Goal: Task Accomplishment & Management: Manage account settings

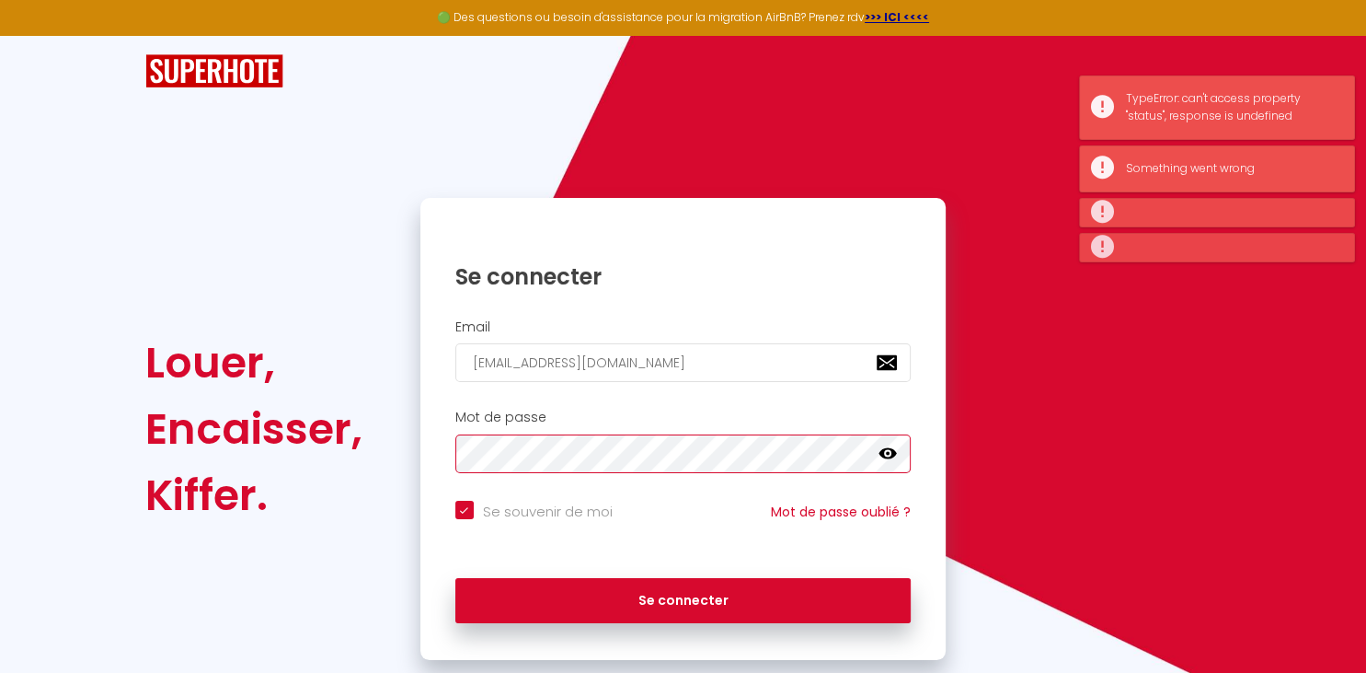
checkbox input "true"
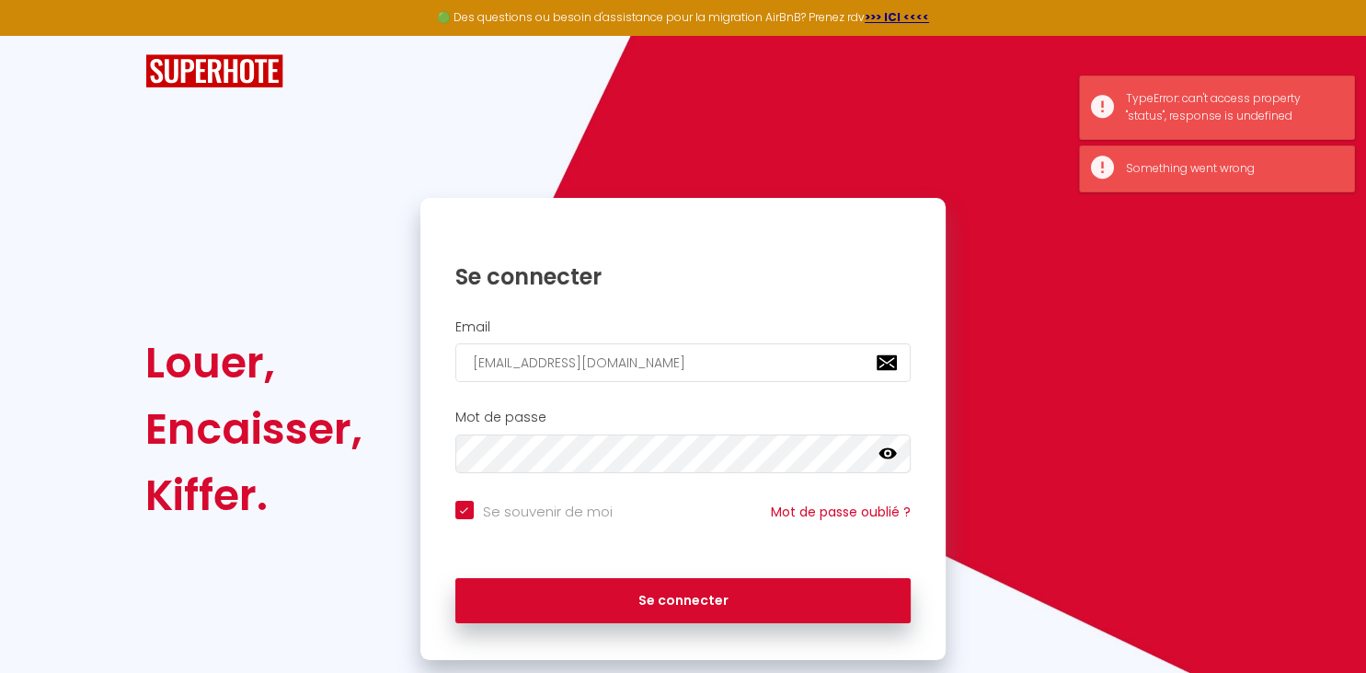
click at [535, 546] on div "Se souvenir de moi Mot de passe oublié ?" at bounding box center [683, 525] width 526 height 68
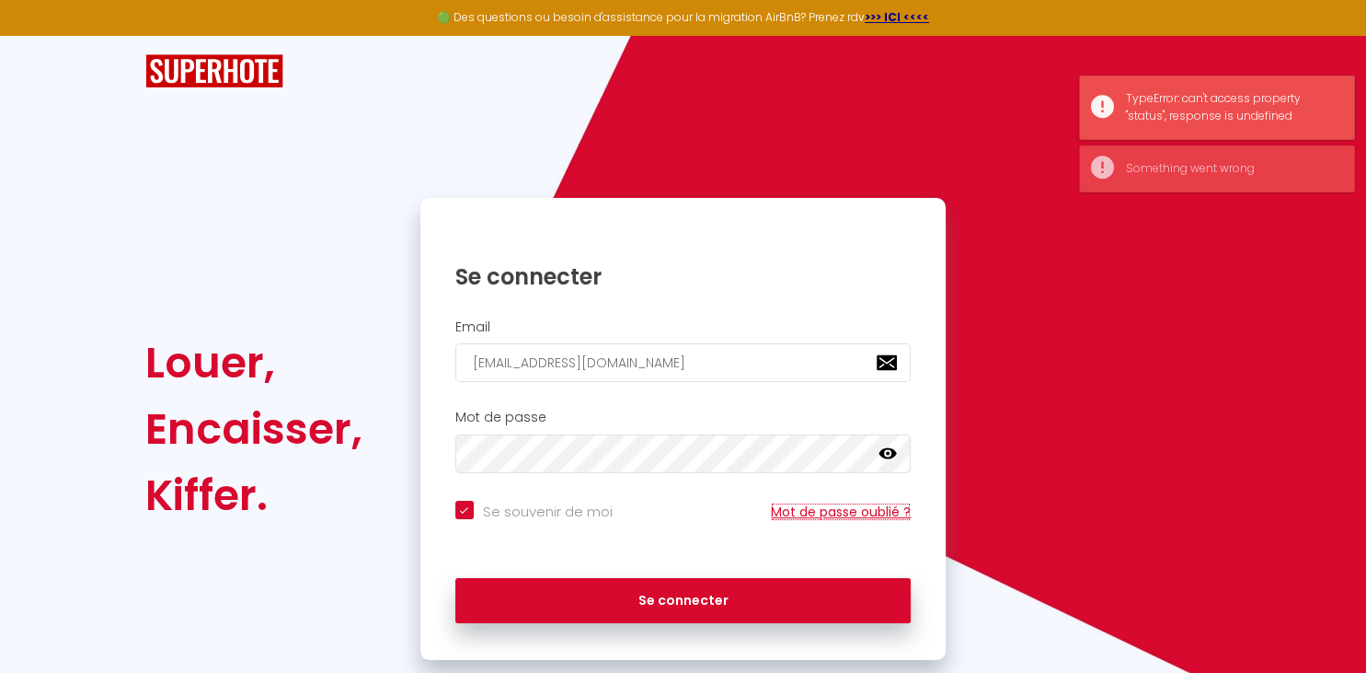
click at [816, 512] on link "Mot de passe oublié ?" at bounding box center [841, 511] width 140 height 18
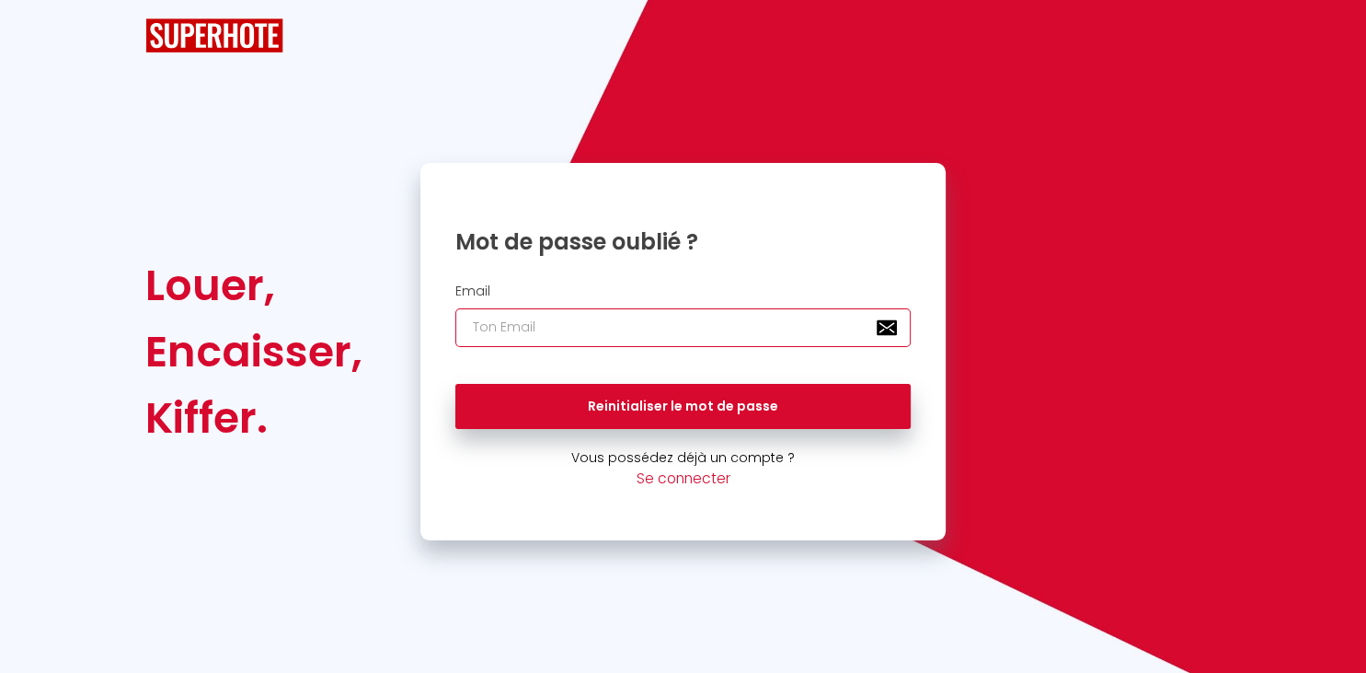
click at [521, 317] on input "email" at bounding box center [683, 327] width 456 height 39
type input "C"
type input "[EMAIL_ADDRESS][DOMAIN_NAME]"
click at [455, 384] on button "Reinitialiser le mot de passe" at bounding box center [683, 407] width 456 height 46
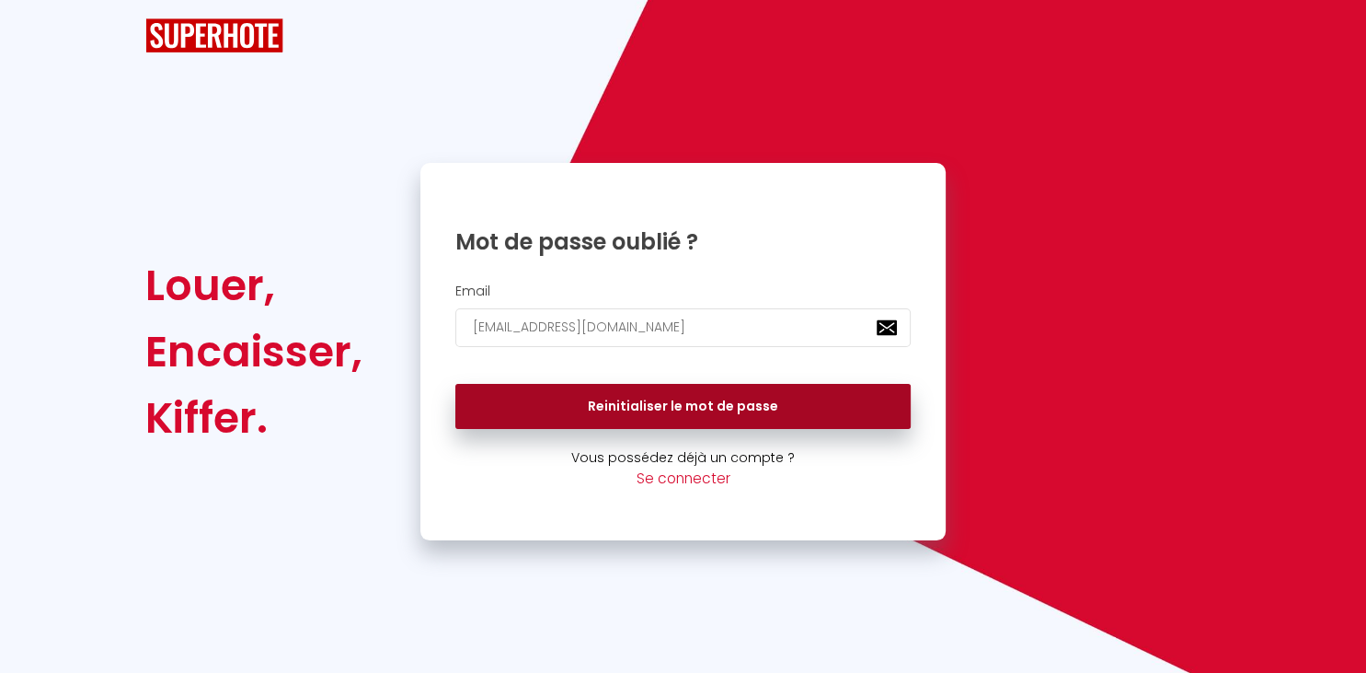
click at [661, 397] on button "Reinitialiser le mot de passe" at bounding box center [683, 407] width 456 height 46
click at [712, 399] on button "Reinitialiser le mot de passe" at bounding box center [683, 407] width 456 height 46
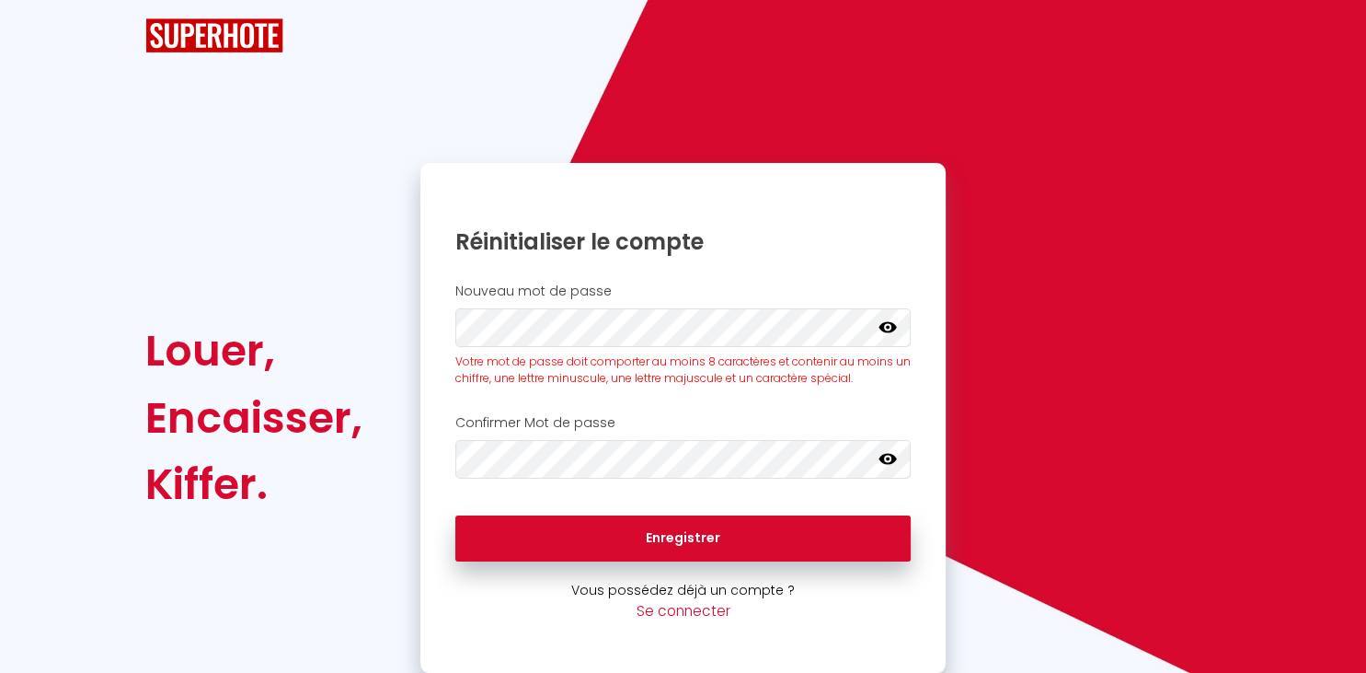
click at [886, 329] on icon at bounding box center [888, 326] width 18 height 18
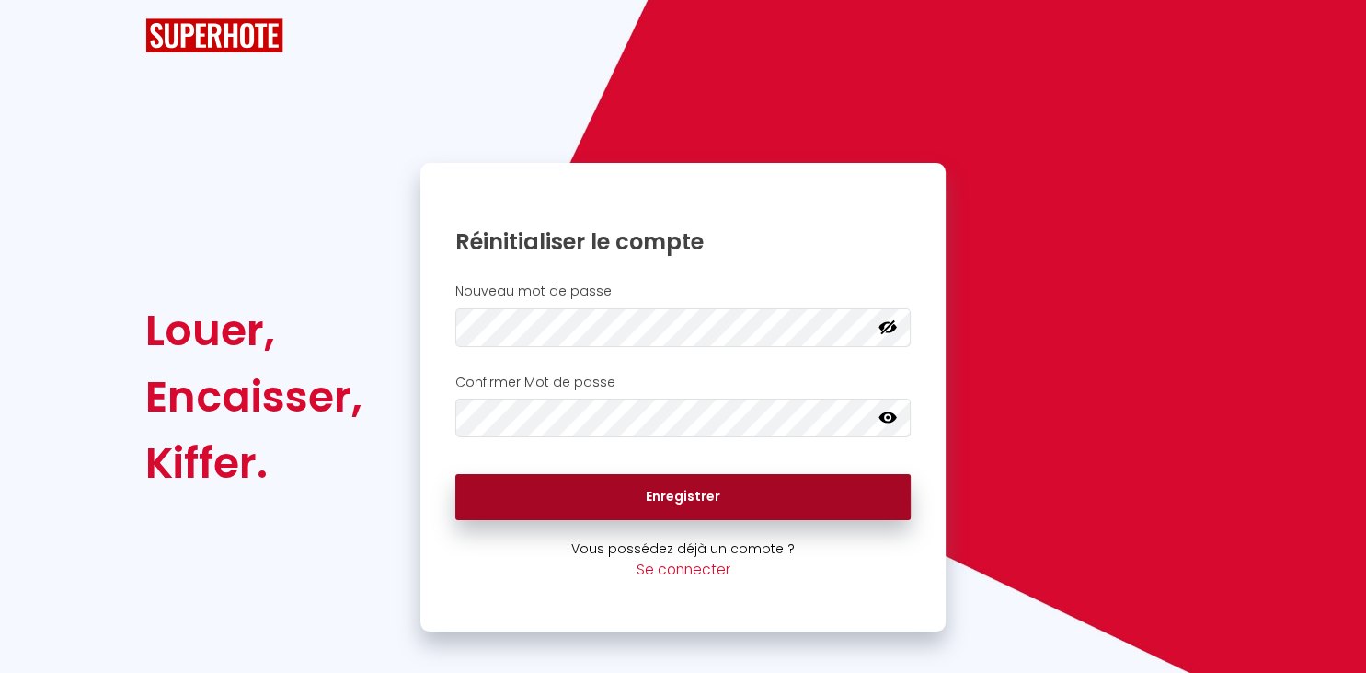
click at [686, 480] on button "Enregistrer" at bounding box center [683, 497] width 456 height 46
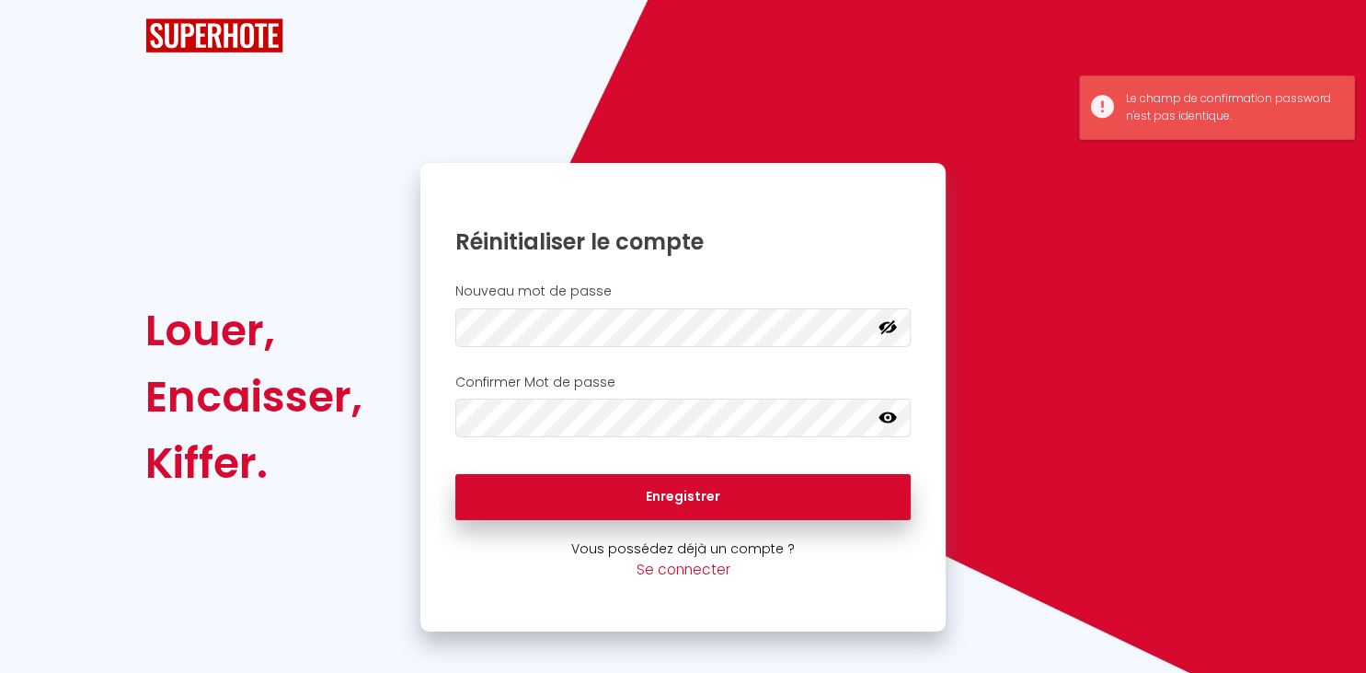
click at [890, 418] on icon at bounding box center [888, 417] width 18 height 11
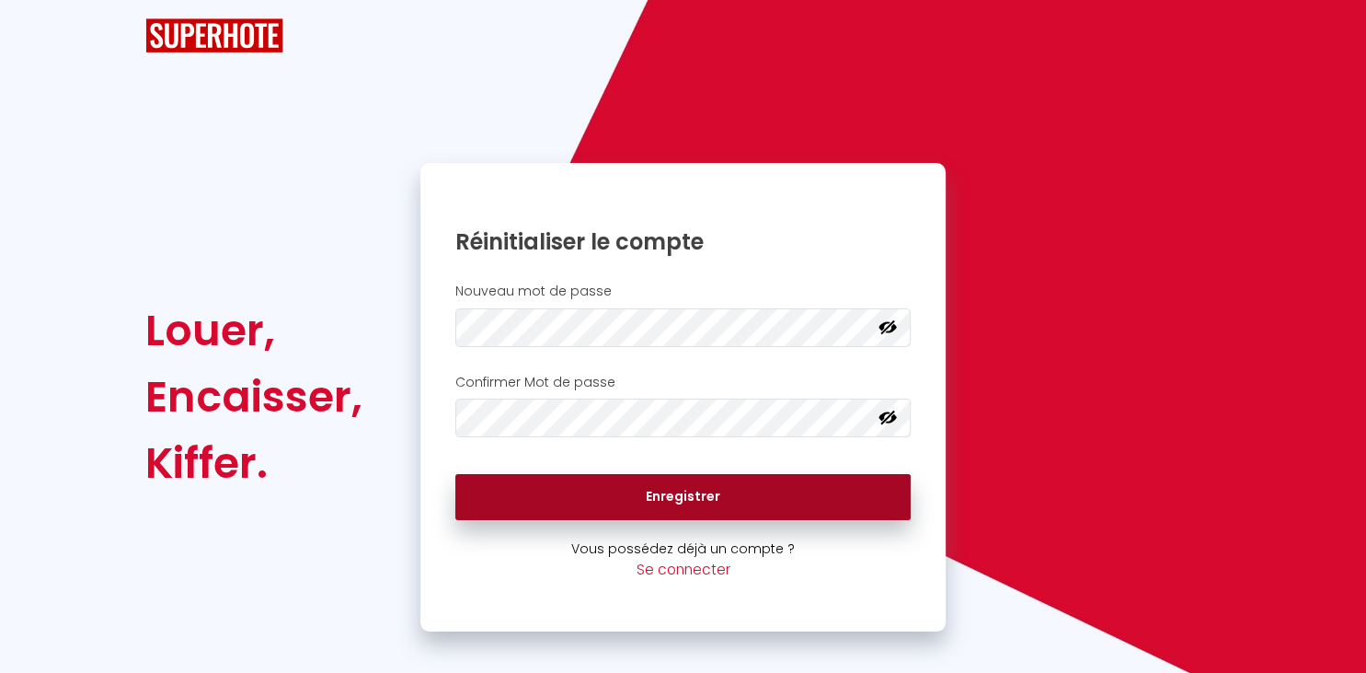
click at [699, 501] on button "Enregistrer" at bounding box center [683, 497] width 456 height 46
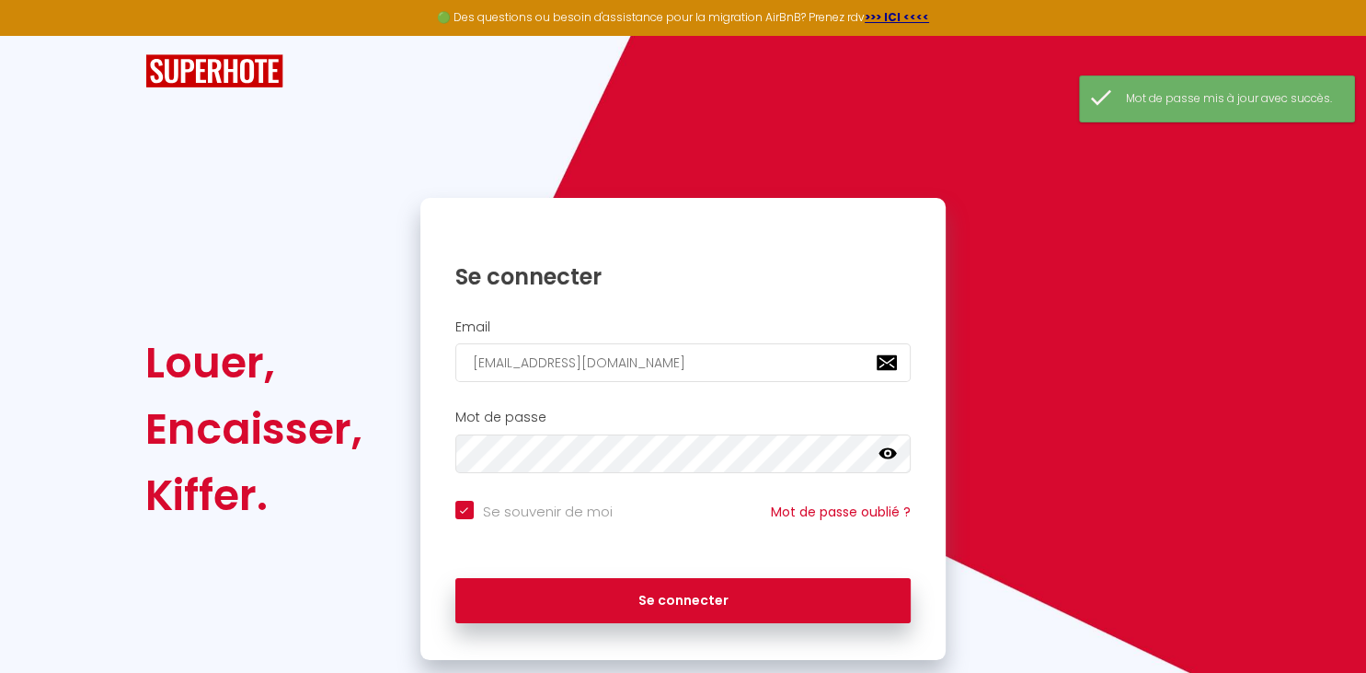
click at [889, 457] on icon at bounding box center [888, 453] width 18 height 11
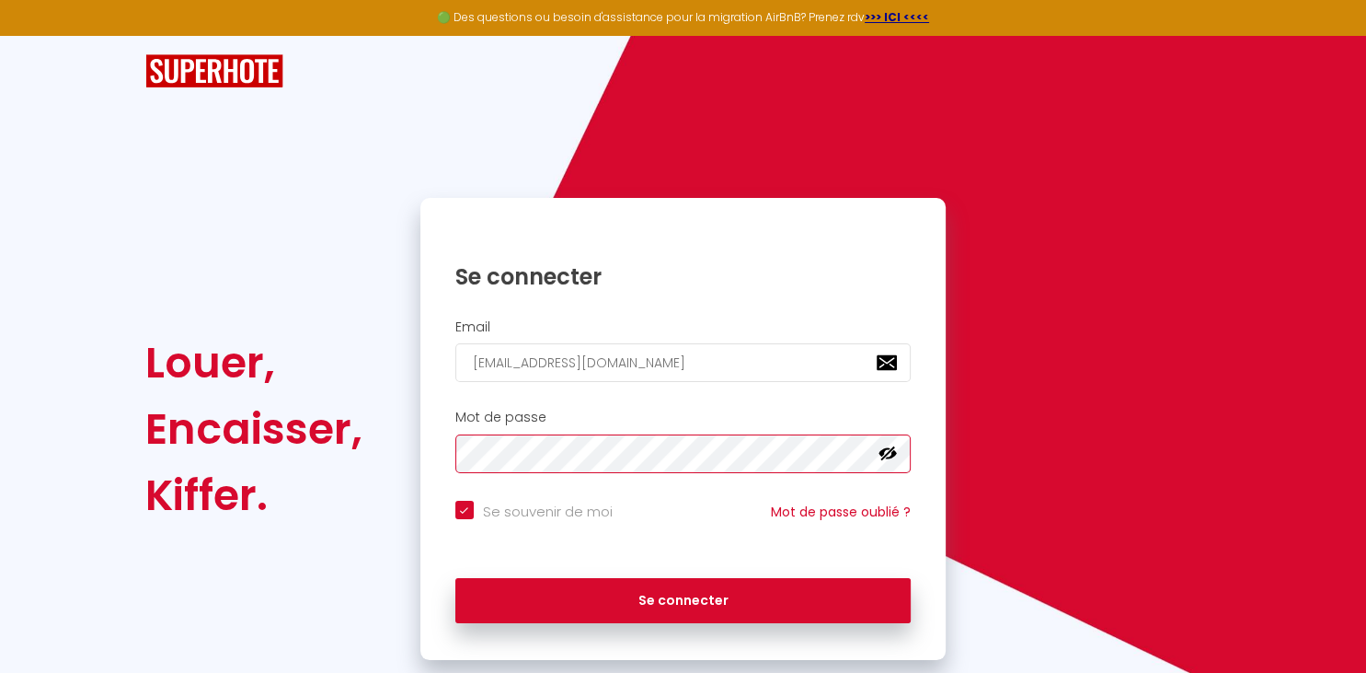
click at [455, 578] on button "Se connecter" at bounding box center [683, 601] width 456 height 46
checkbox input "true"
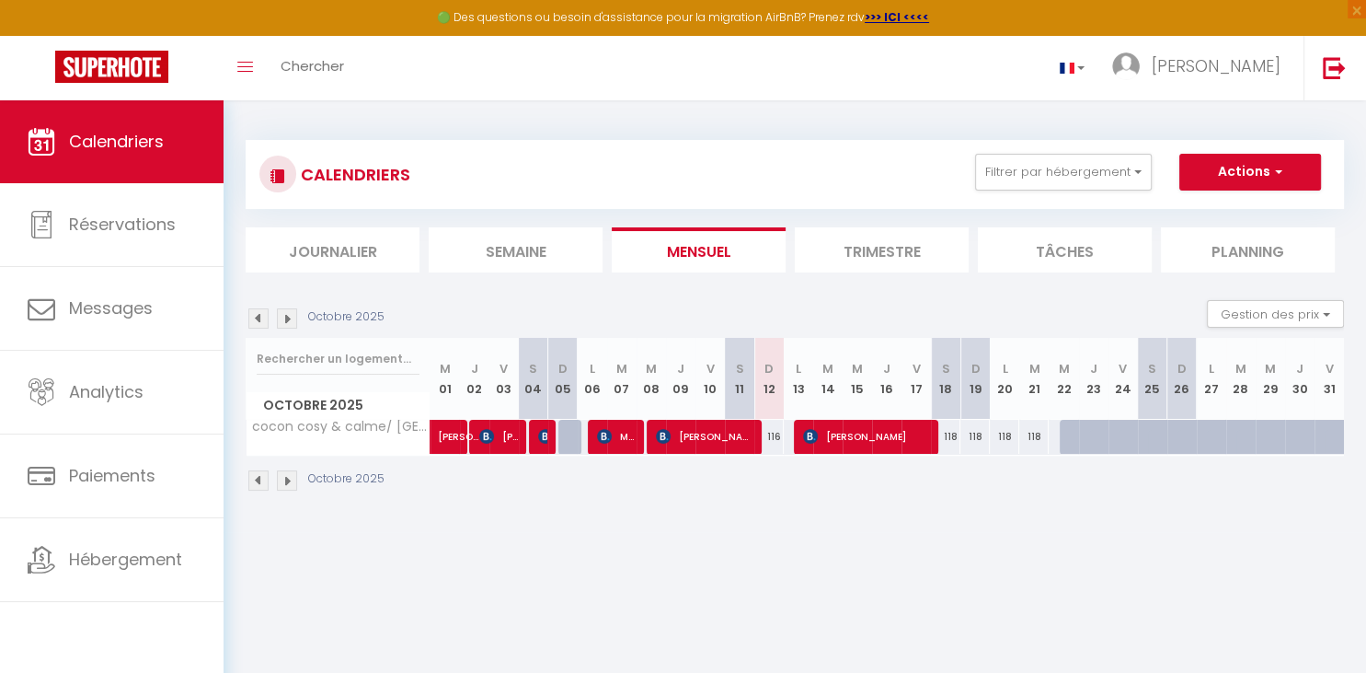
click at [674, 72] on div "Toggle menubar Chercher BUTTON [PERSON_NAME] Paramètres" at bounding box center [742, 68] width 1219 height 64
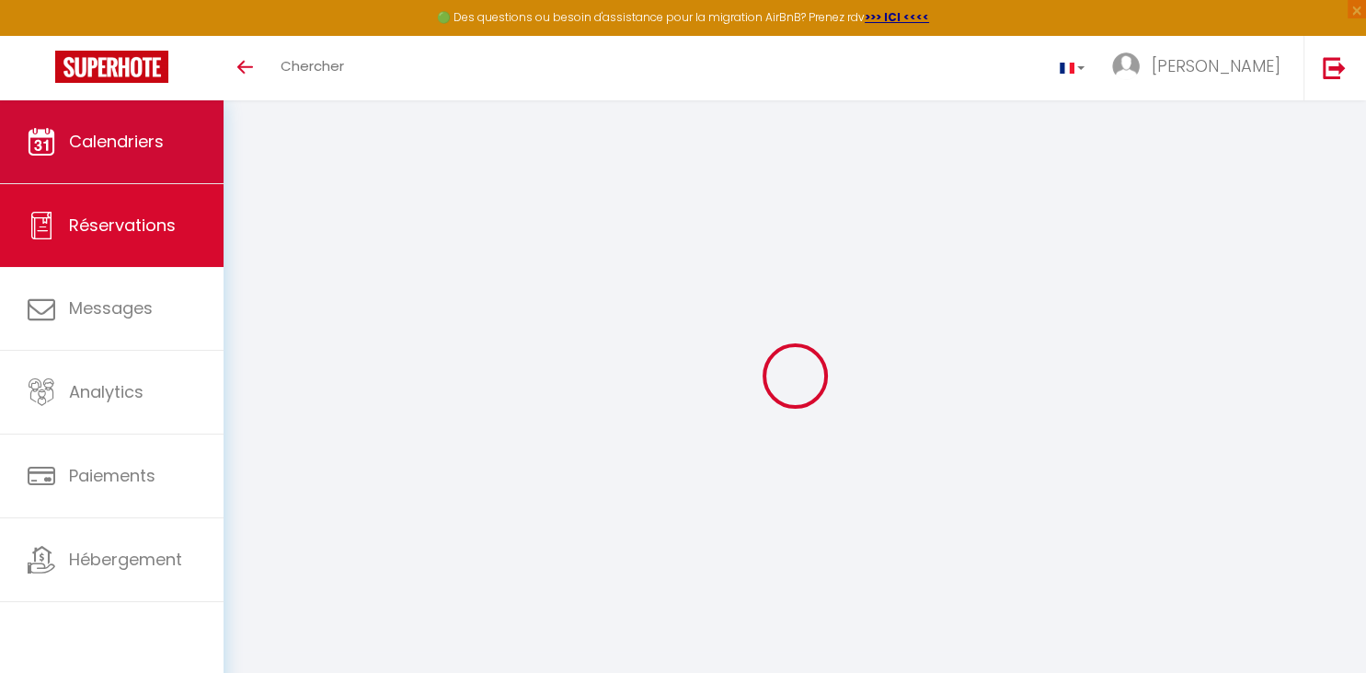
select select
checkbox input "false"
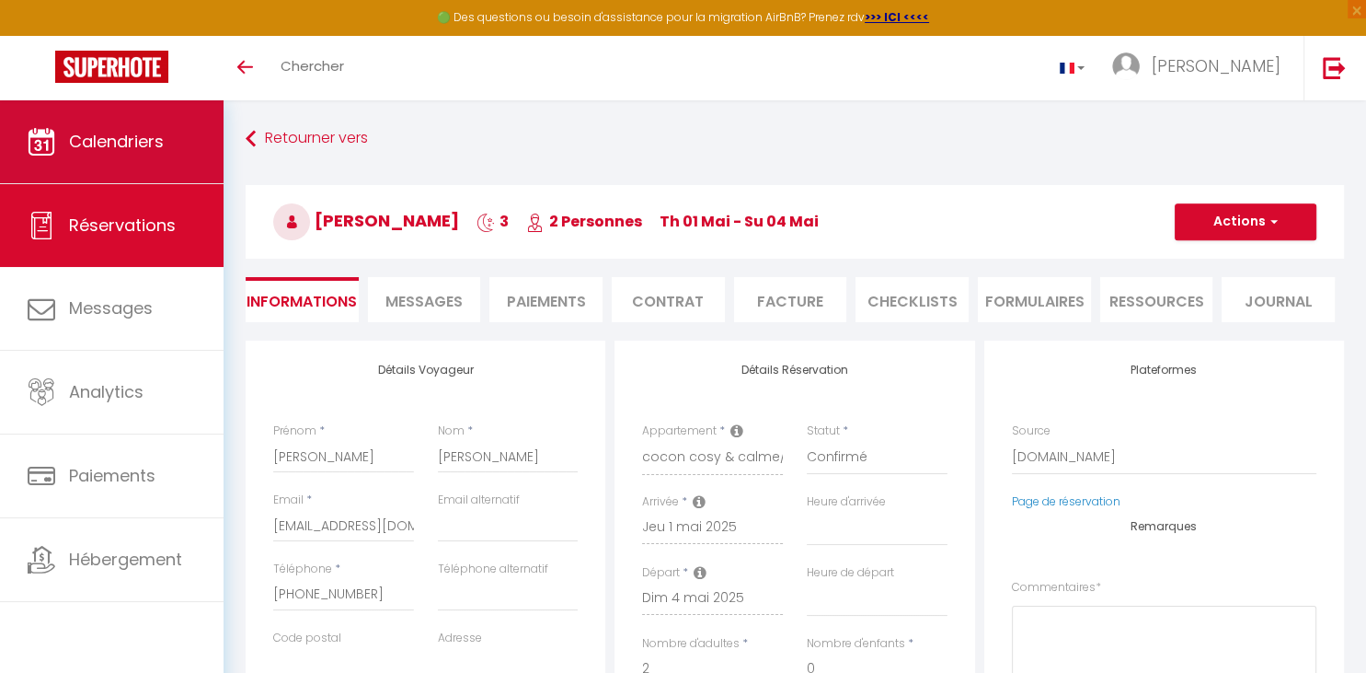
select select
checkbox input "false"
type textarea "** THIS RESERVATION HAS BEEN PRE-PAID ** Reservation has a cancellation grace p…"
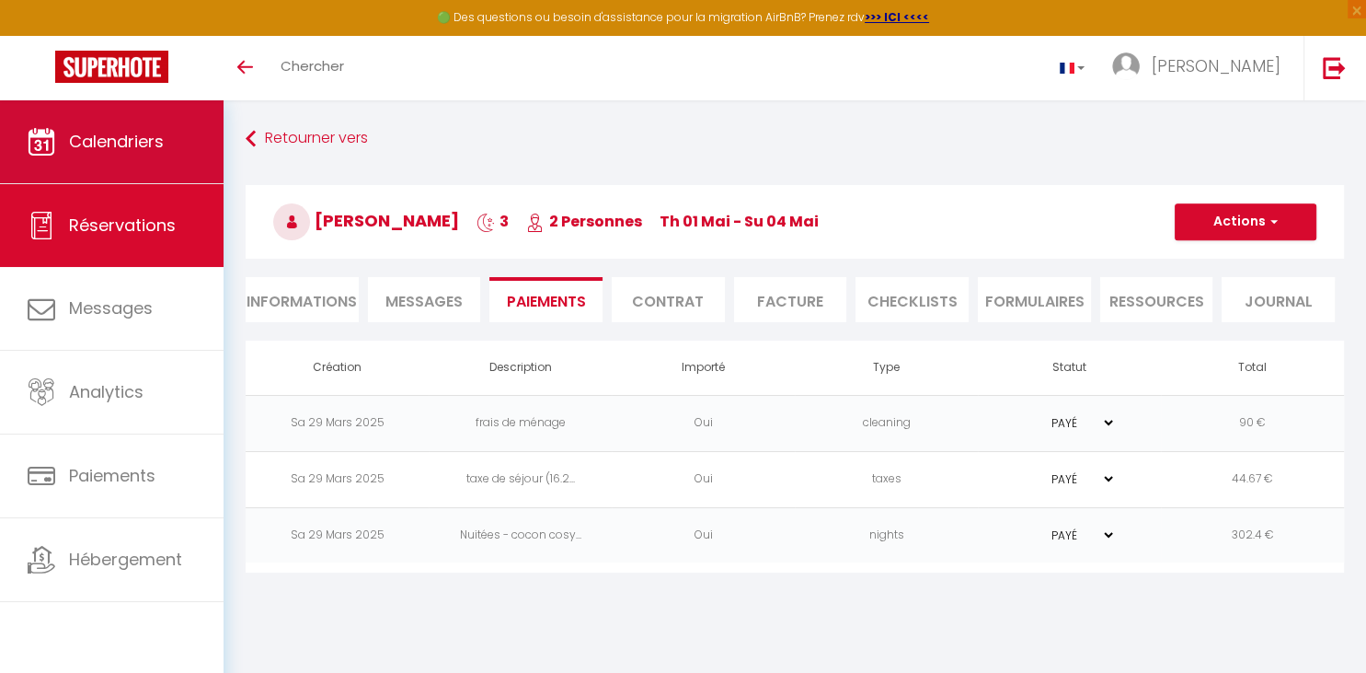
click at [101, 127] on link "Calendriers" at bounding box center [112, 141] width 224 height 83
